Goal: Book appointment/travel/reservation

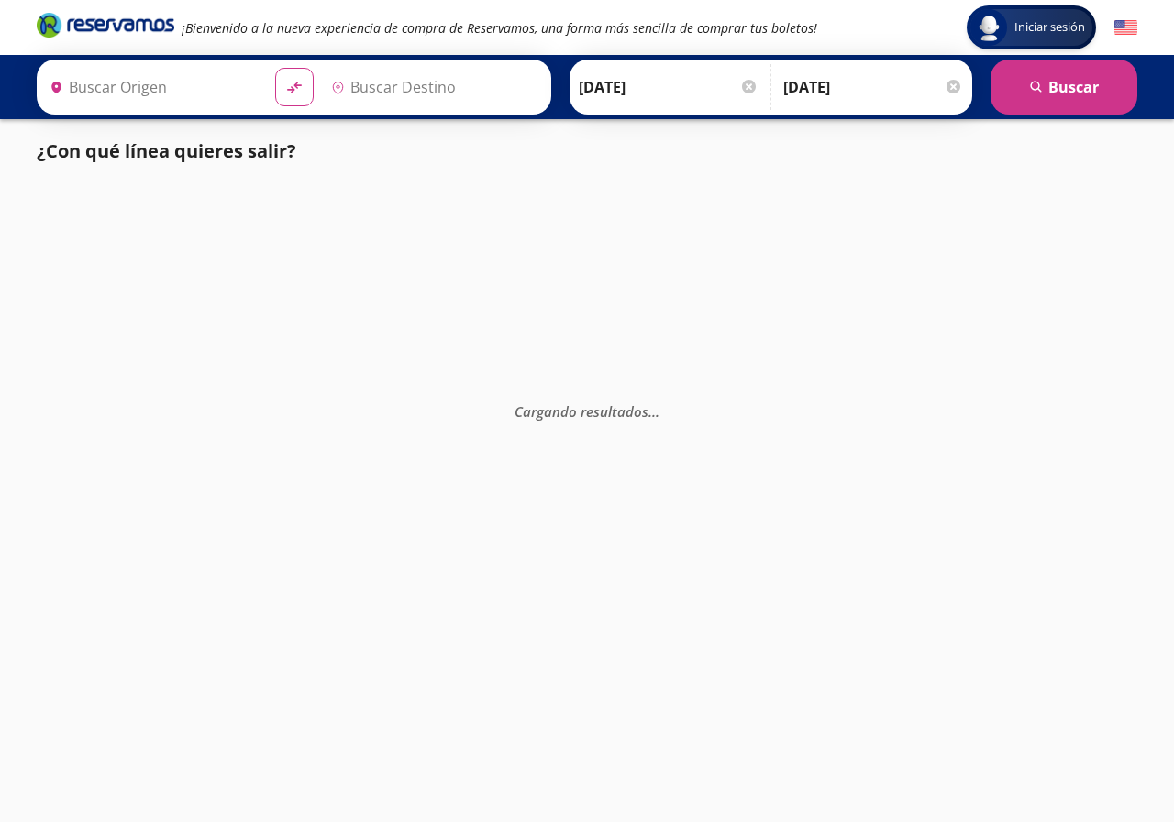
type input "[GEOGRAPHIC_DATA], [GEOGRAPHIC_DATA]"
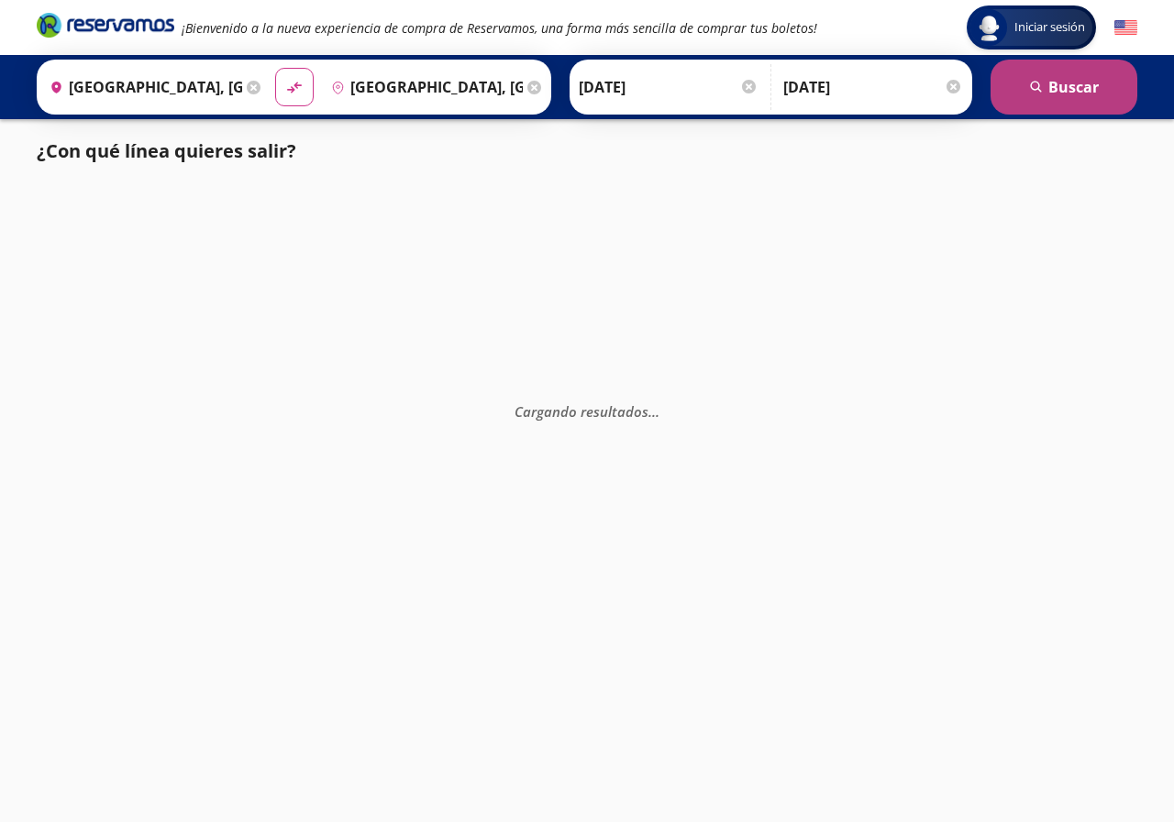
click at [1099, 82] on button "search [GEOGRAPHIC_DATA]" at bounding box center [1063, 87] width 147 height 55
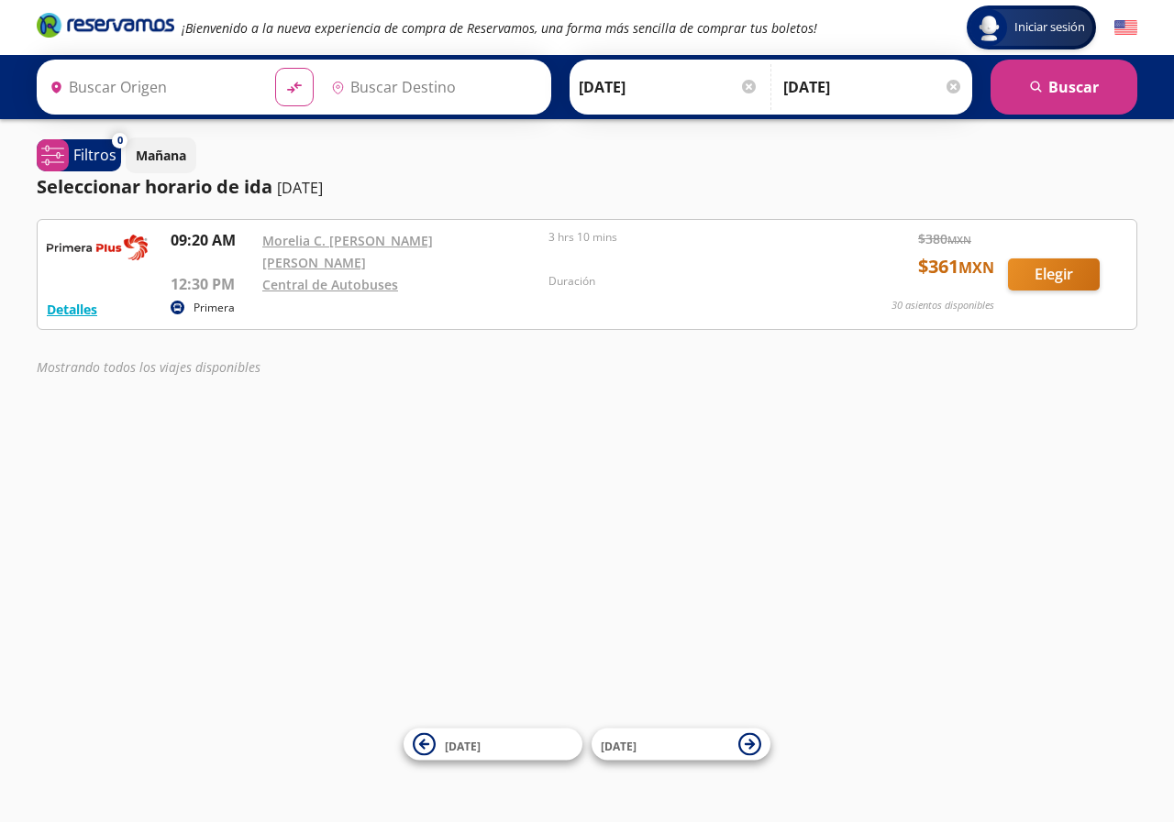
type input "[GEOGRAPHIC_DATA], [GEOGRAPHIC_DATA]"
click at [72, 300] on button "Detalles" at bounding box center [72, 309] width 50 height 19
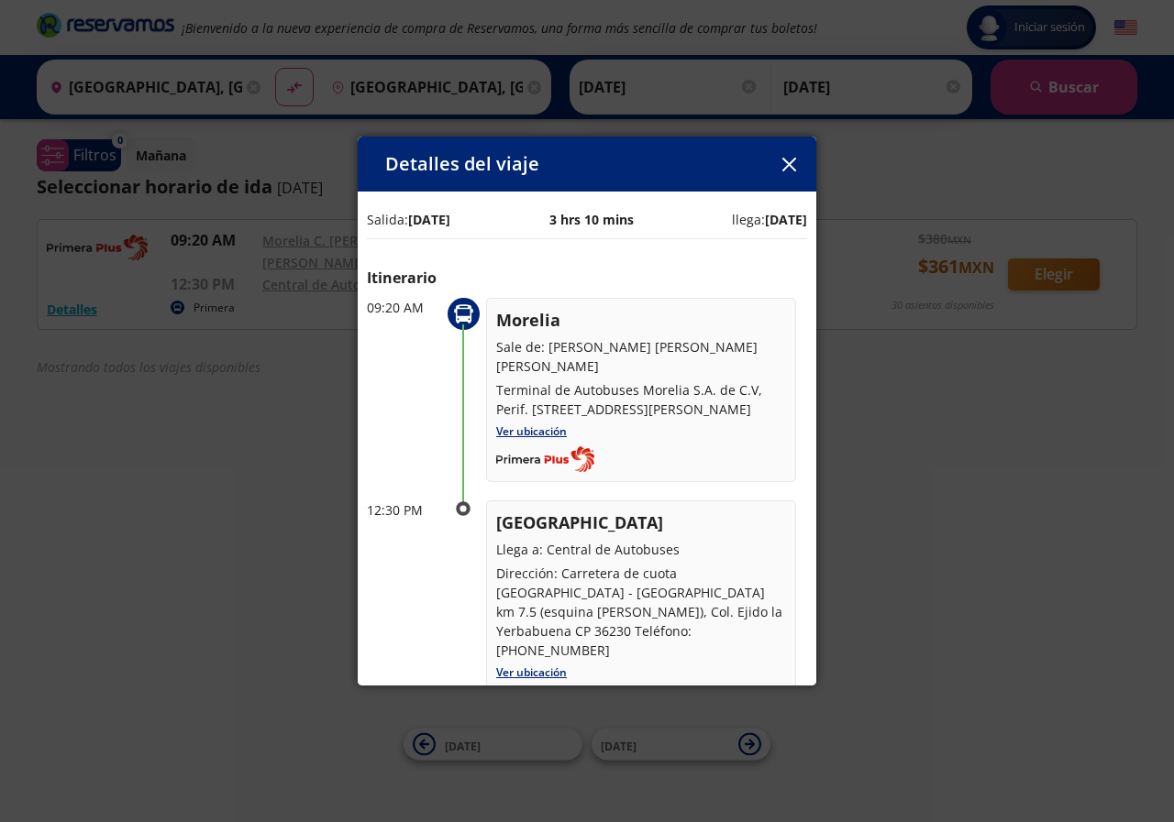
click at [789, 168] on icon "button" at bounding box center [789, 165] width 14 height 14
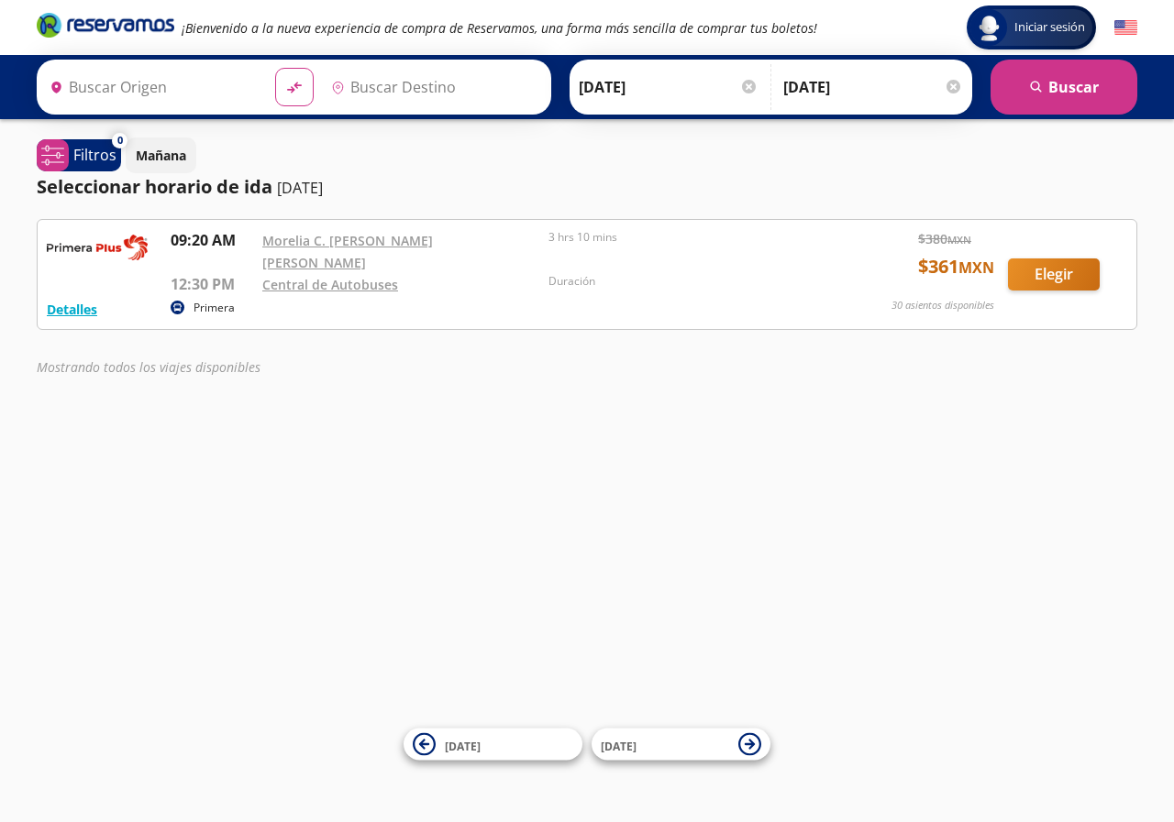
type input "[GEOGRAPHIC_DATA], [GEOGRAPHIC_DATA]"
